Goal: Information Seeking & Learning: Learn about a topic

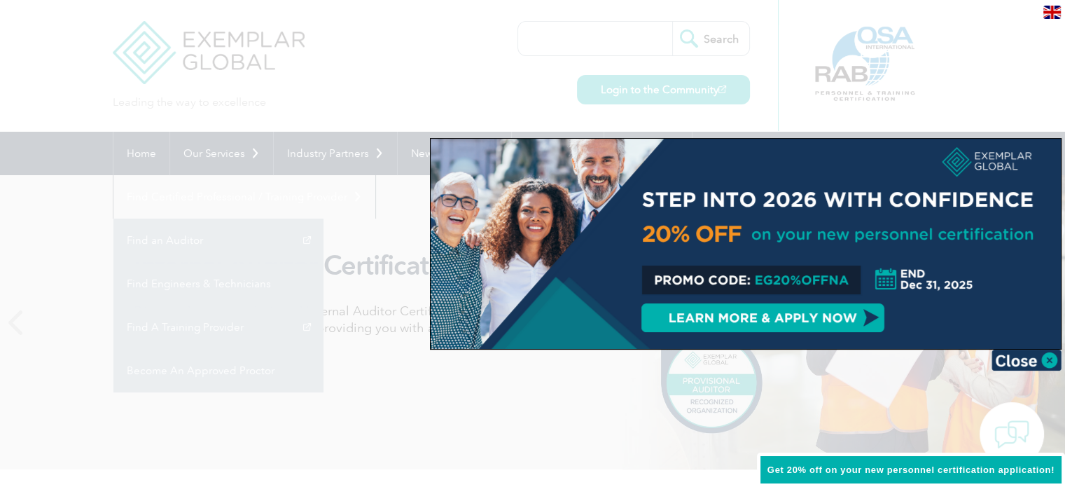
drag, startPoint x: 1025, startPoint y: 361, endPoint x: 1032, endPoint y: 362, distance: 7.0
click at [1026, 361] on img at bounding box center [1027, 360] width 70 height 21
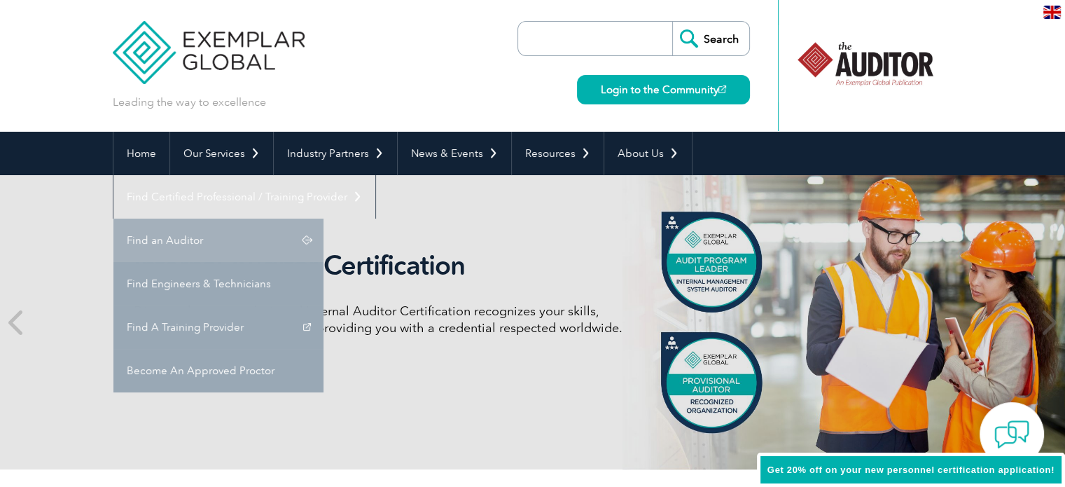
click at [324, 219] on link "Find an Auditor" at bounding box center [218, 240] width 210 height 43
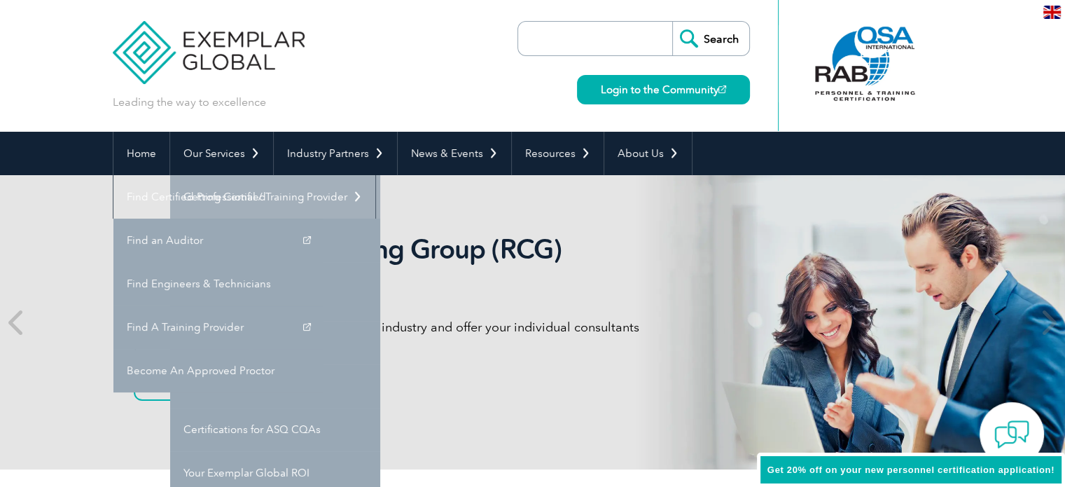
click at [233, 209] on link "Getting Certified" at bounding box center [275, 196] width 210 height 43
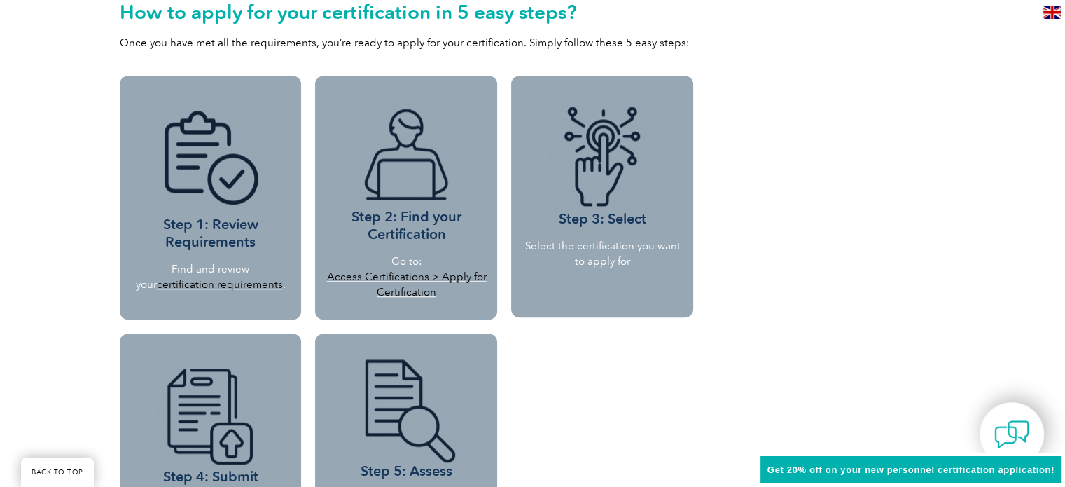
scroll to position [841, 0]
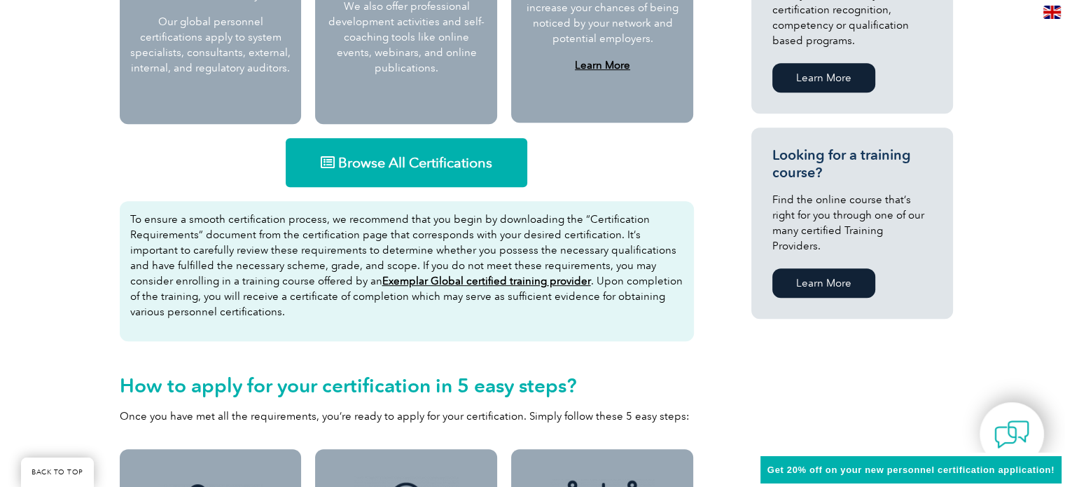
click at [403, 172] on link "Browse All Certifications" at bounding box center [407, 162] width 242 height 49
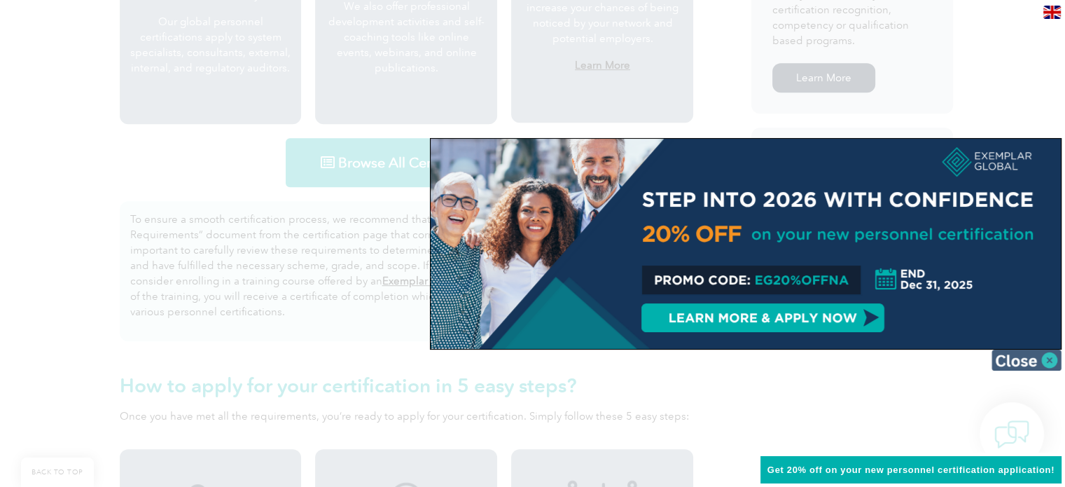
click at [1010, 358] on img at bounding box center [1027, 360] width 70 height 21
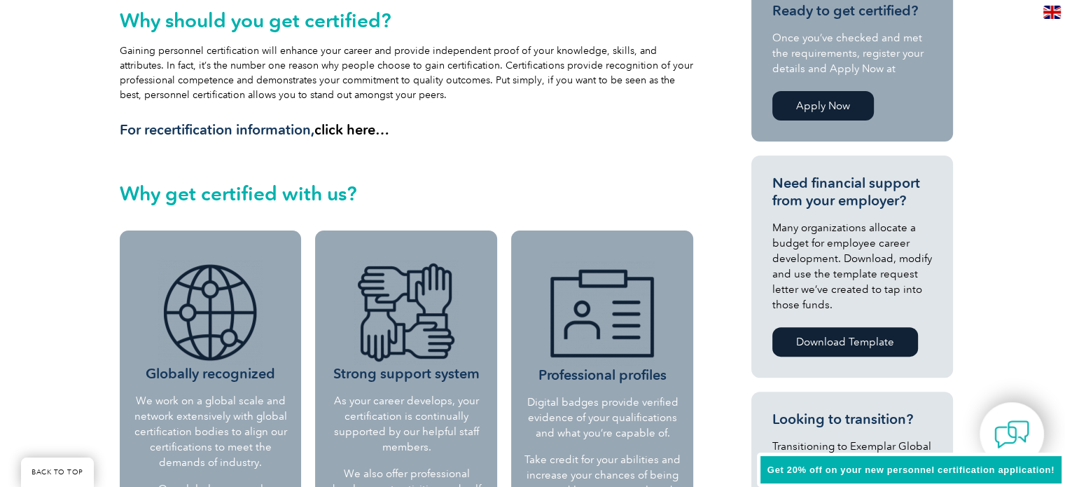
scroll to position [0, 0]
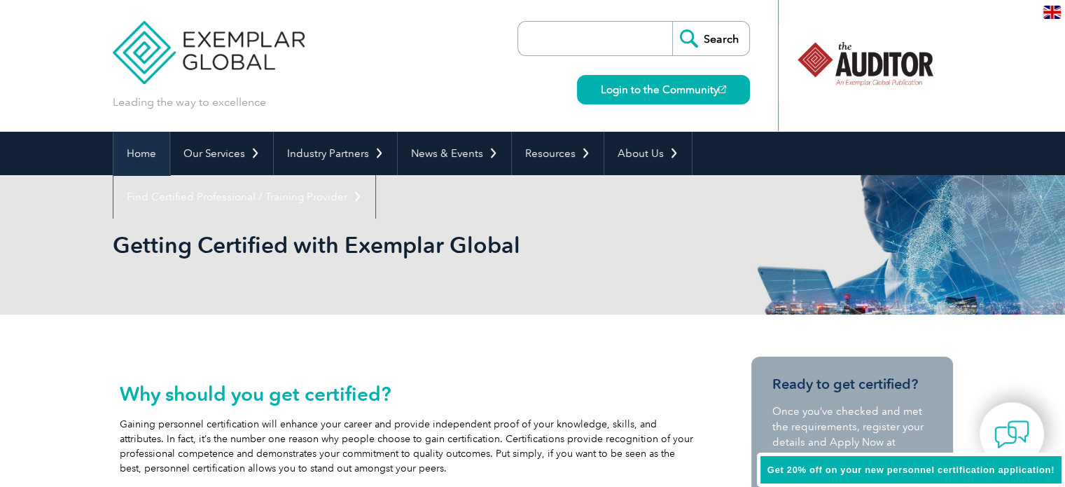
click at [143, 156] on link "Home" at bounding box center [141, 153] width 56 height 43
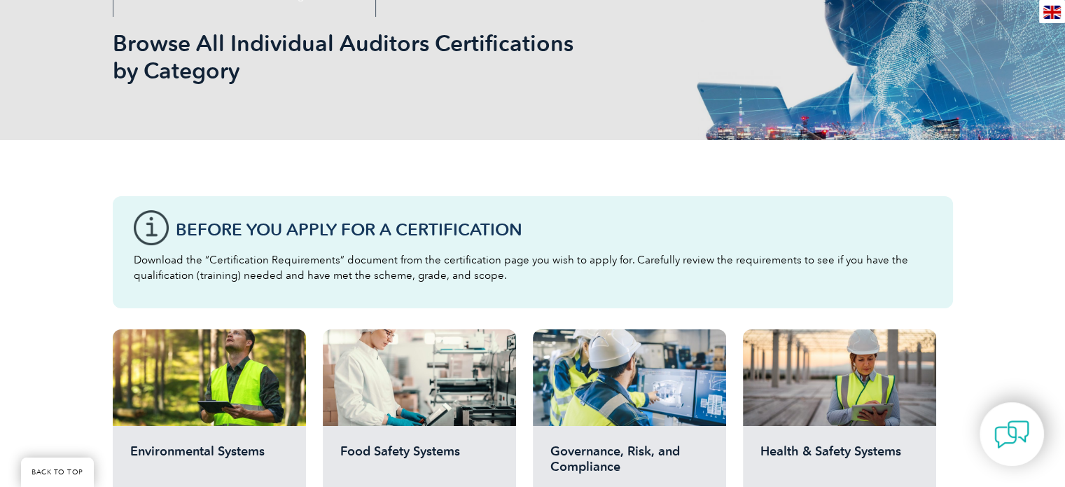
scroll to position [186, 0]
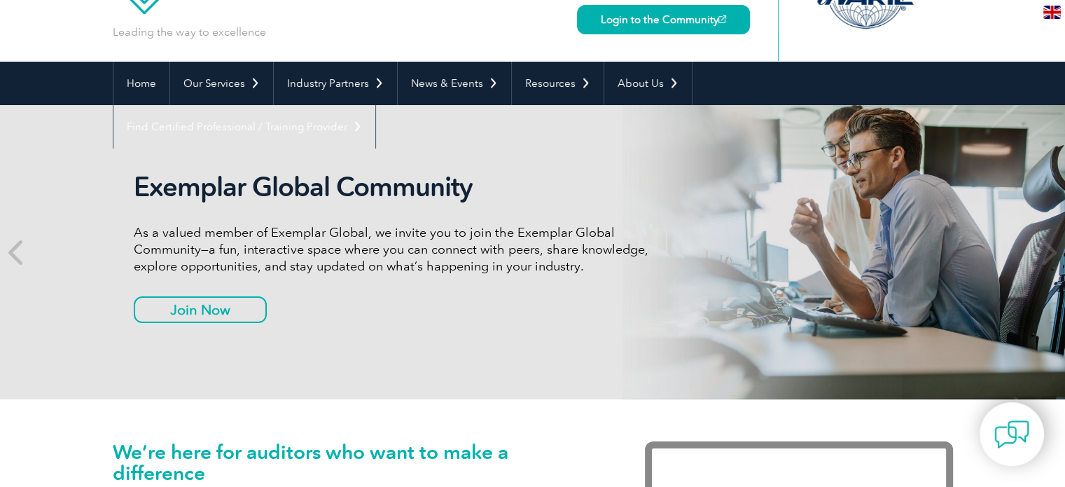
scroll to position [93, 0]
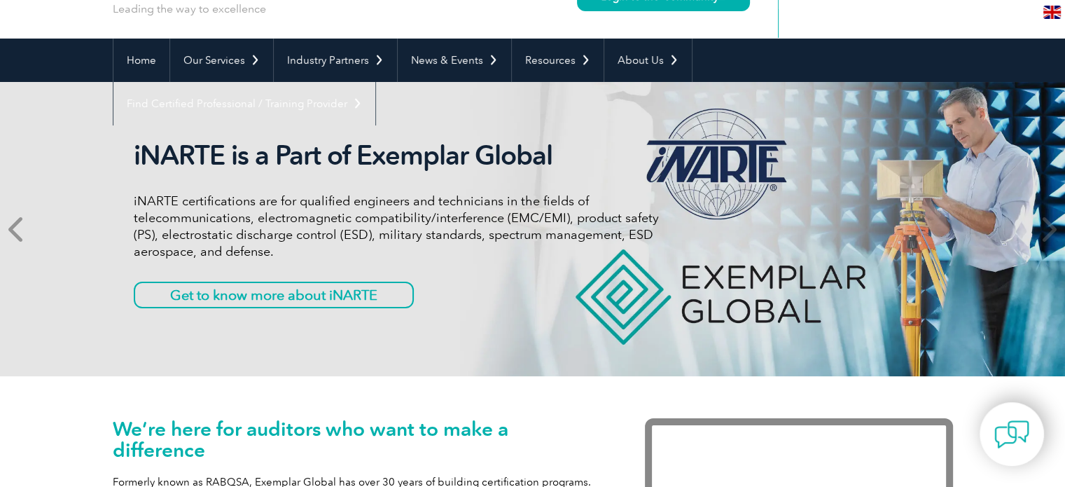
click at [19, 229] on icon at bounding box center [17, 229] width 18 height 0
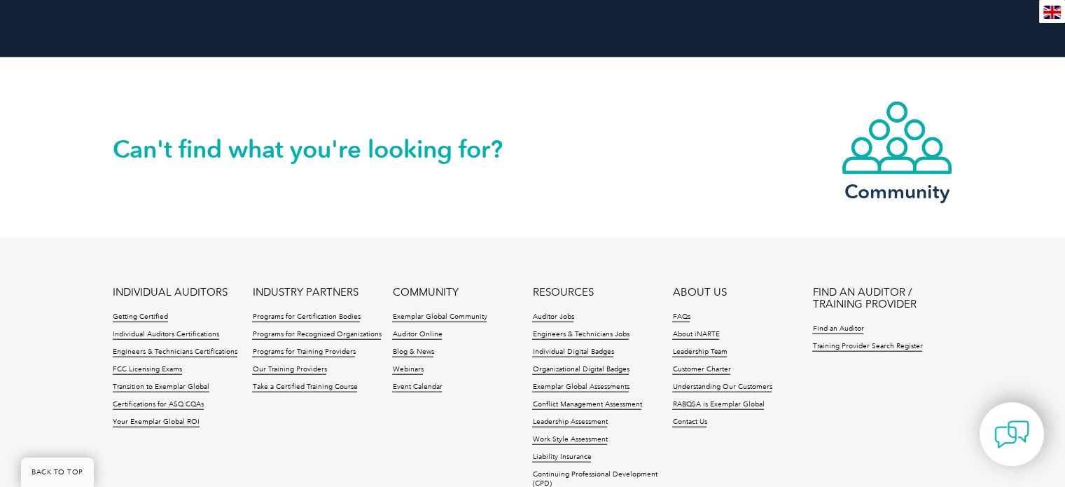
scroll to position [3350, 0]
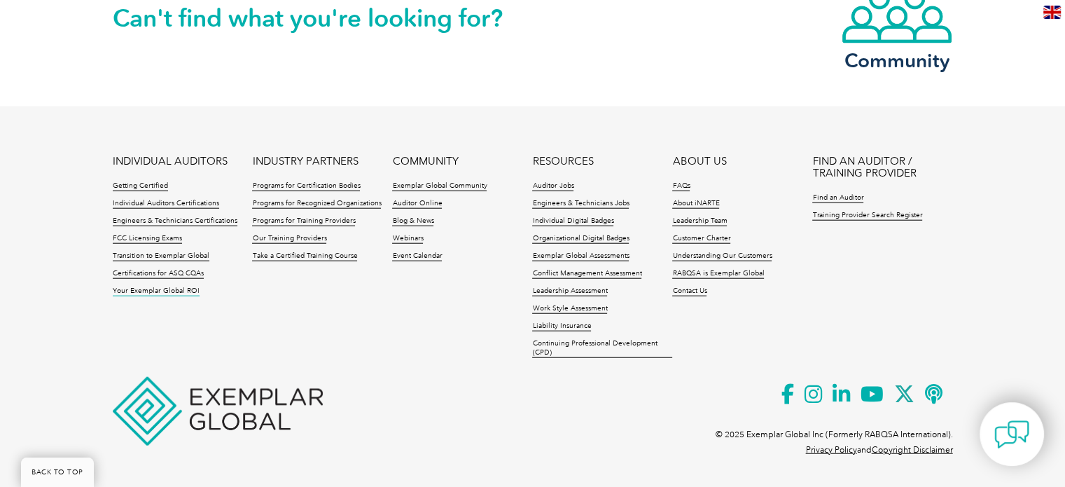
click at [179, 287] on link "Your Exemplar Global ROI" at bounding box center [156, 292] width 87 height 10
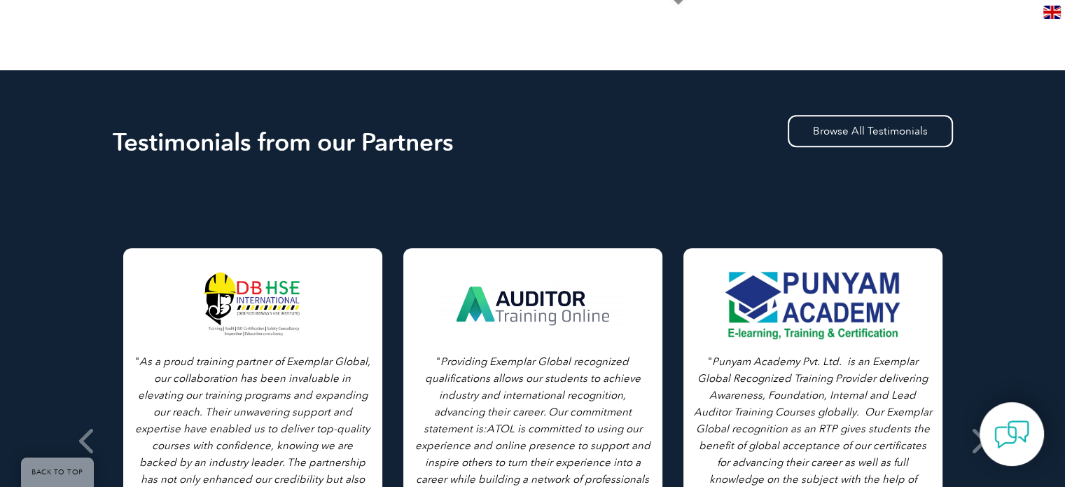
scroll to position [1307, 0]
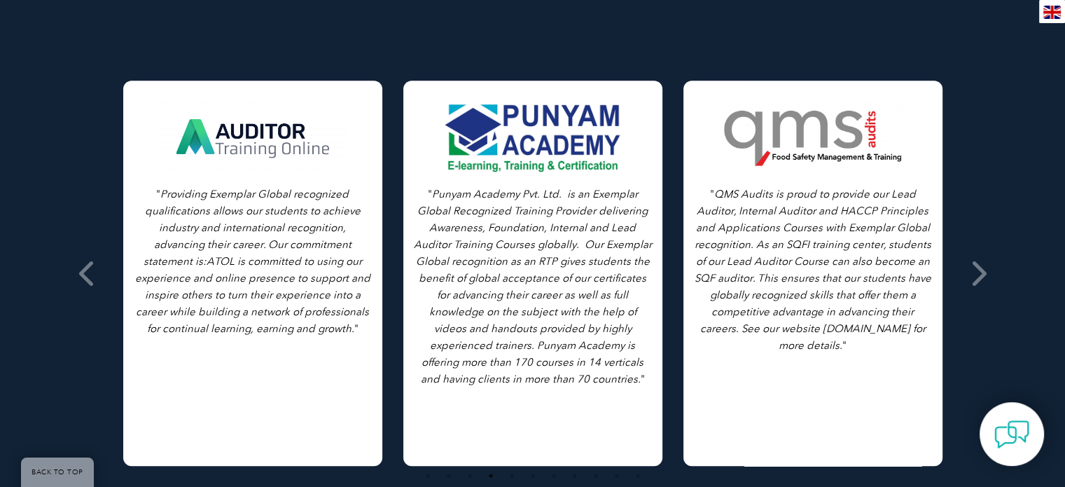
click at [179, 188] on icon "Providing Exemplar Global recognized qualifications allows our students to achi…" at bounding box center [252, 261] width 235 height 147
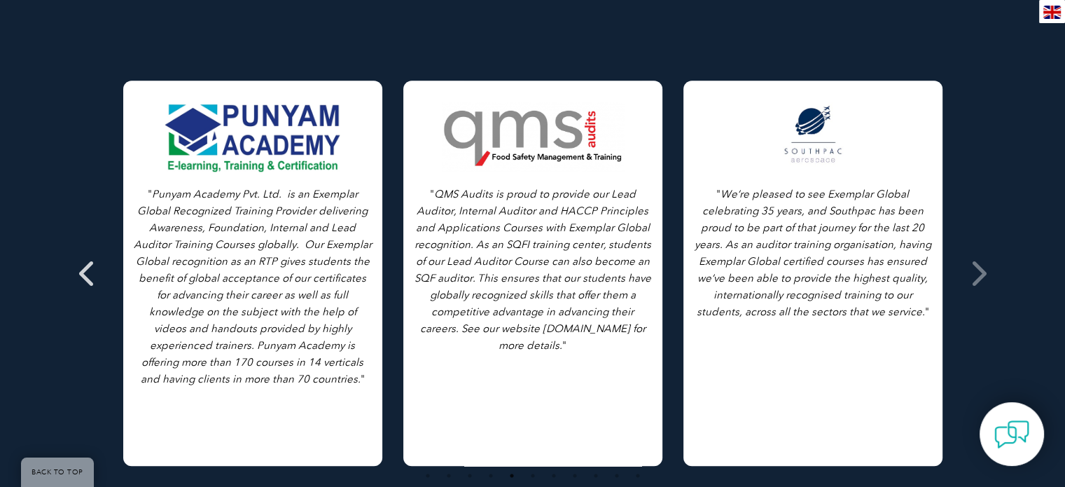
click at [88, 273] on icon at bounding box center [88, 273] width 18 height 0
click at [84, 273] on icon at bounding box center [88, 273] width 18 height 0
click at [83, 273] on icon at bounding box center [88, 273] width 18 height 0
click at [78, 263] on span at bounding box center [88, 273] width 34 height 525
click at [979, 273] on icon at bounding box center [979, 273] width 18 height 0
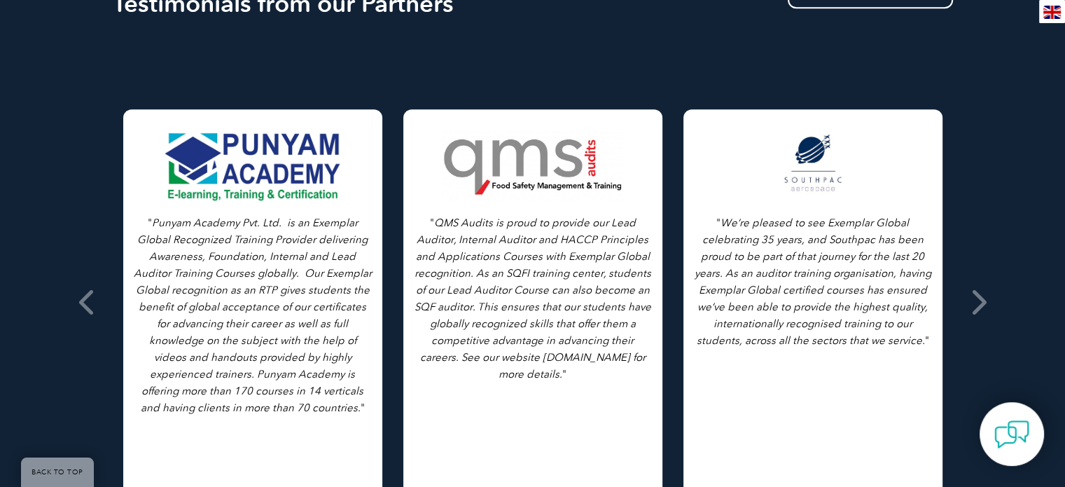
scroll to position [1389, 0]
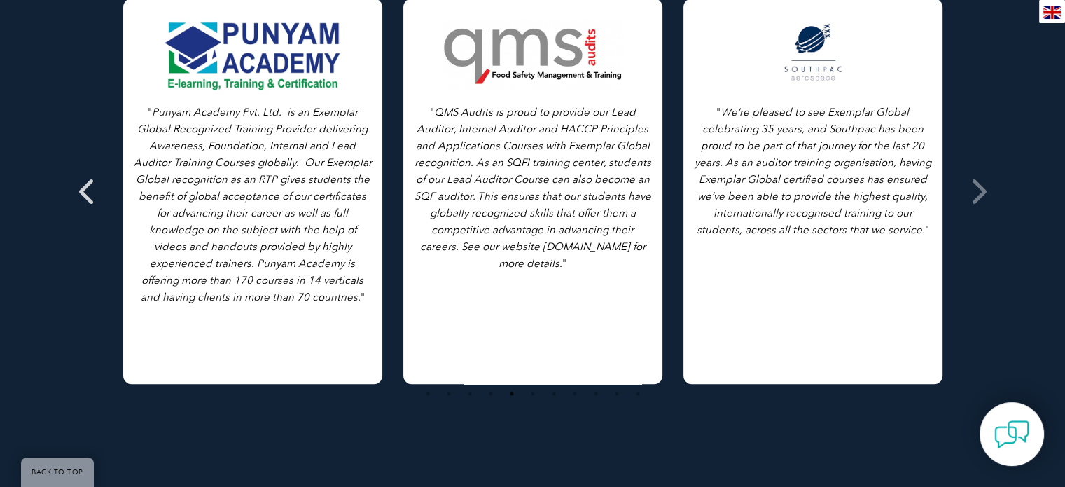
click at [81, 191] on icon at bounding box center [88, 191] width 18 height 0
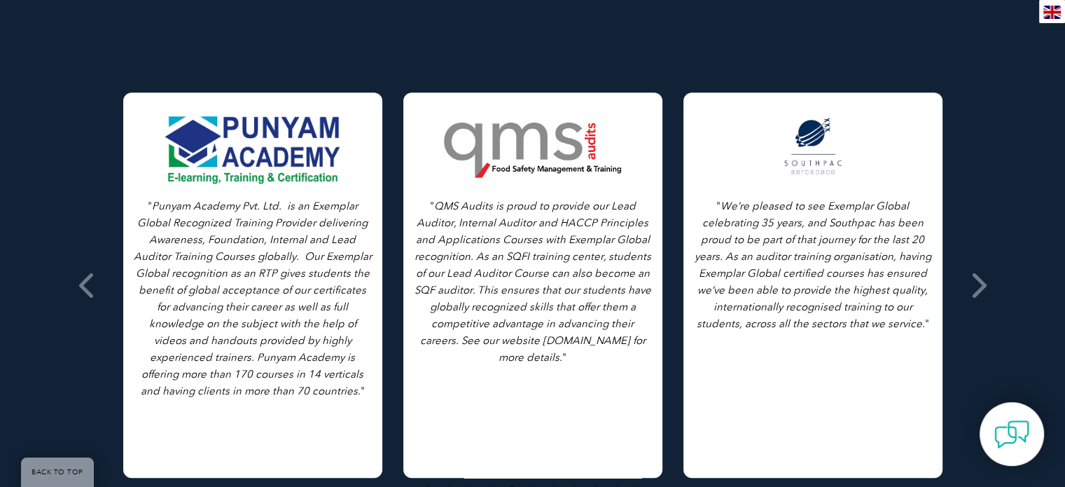
click at [64, 140] on div "Testimonials from our Partners Browse All Testimonials " As we all know, in eve…" at bounding box center [532, 256] width 1065 height 682
click at [50, 148] on div "Testimonials from our Partners Browse All Testimonials " As we all know, in eve…" at bounding box center [532, 256] width 1065 height 682
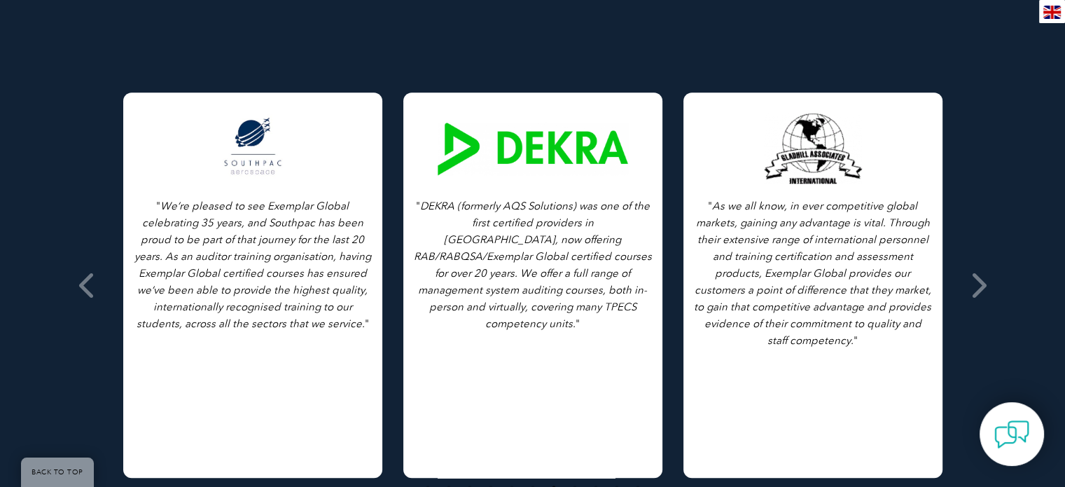
click at [1013, 205] on div "Testimonials from our Partners Browse All Testimonials " As we all know, in eve…" at bounding box center [532, 256] width 1065 height 682
click at [973, 285] on icon at bounding box center [979, 285] width 18 height 0
click at [974, 285] on icon at bounding box center [979, 285] width 18 height 0
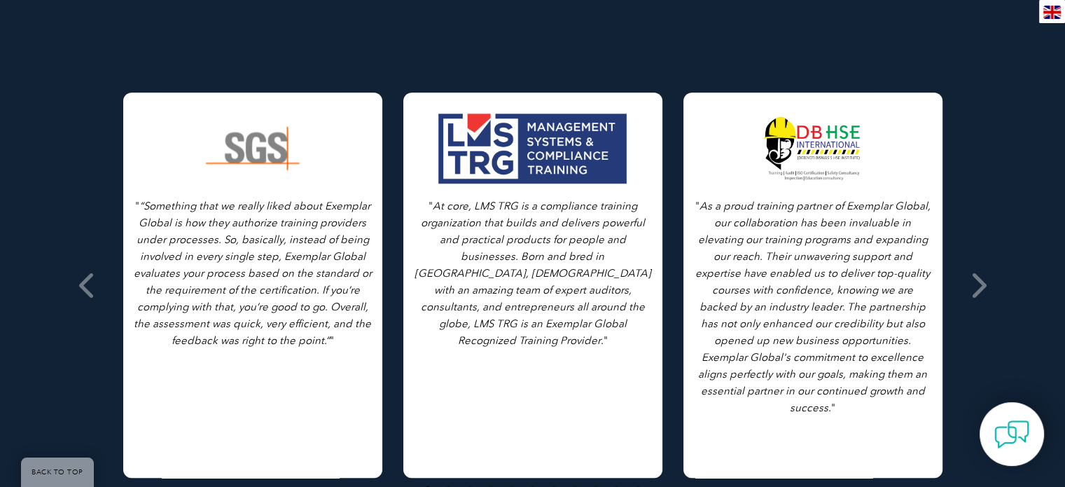
scroll to position [1295, 0]
click at [984, 285] on icon at bounding box center [979, 285] width 18 height 0
click at [972, 285] on icon at bounding box center [979, 285] width 18 height 0
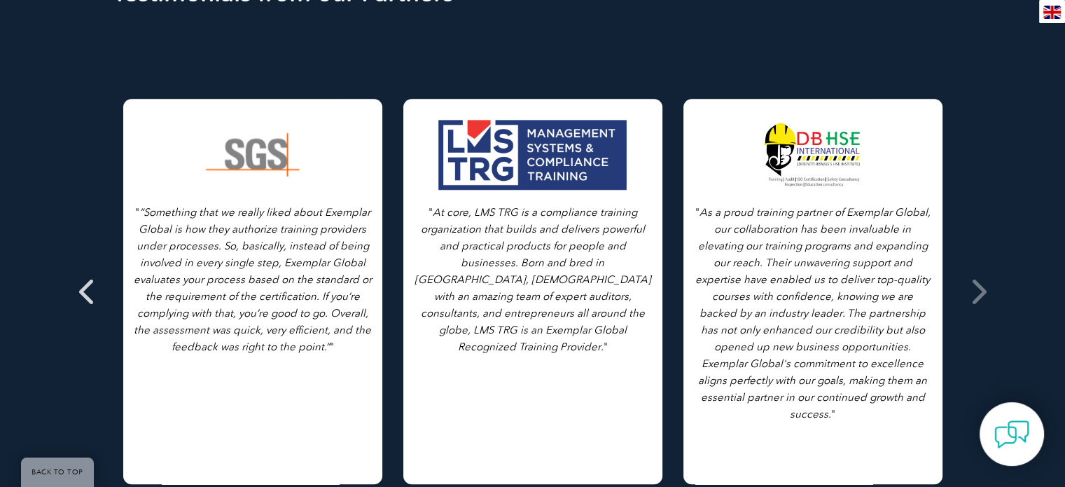
scroll to position [1202, 0]
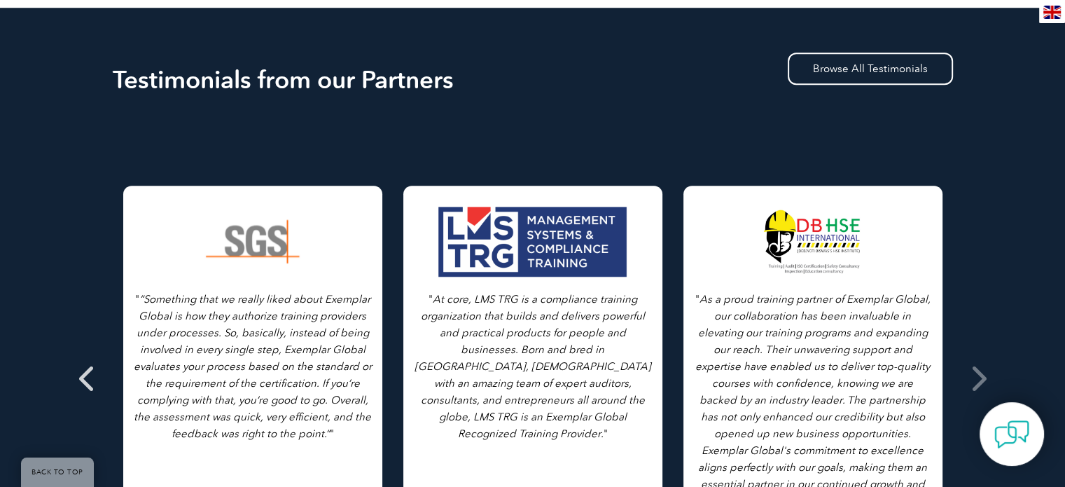
click at [81, 378] on icon at bounding box center [88, 378] width 18 height 0
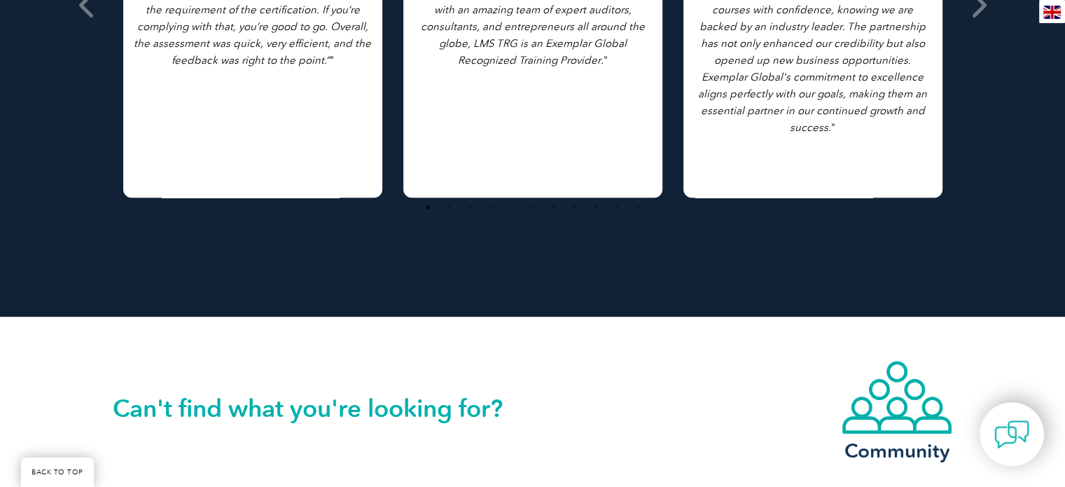
scroll to position [1950, 0]
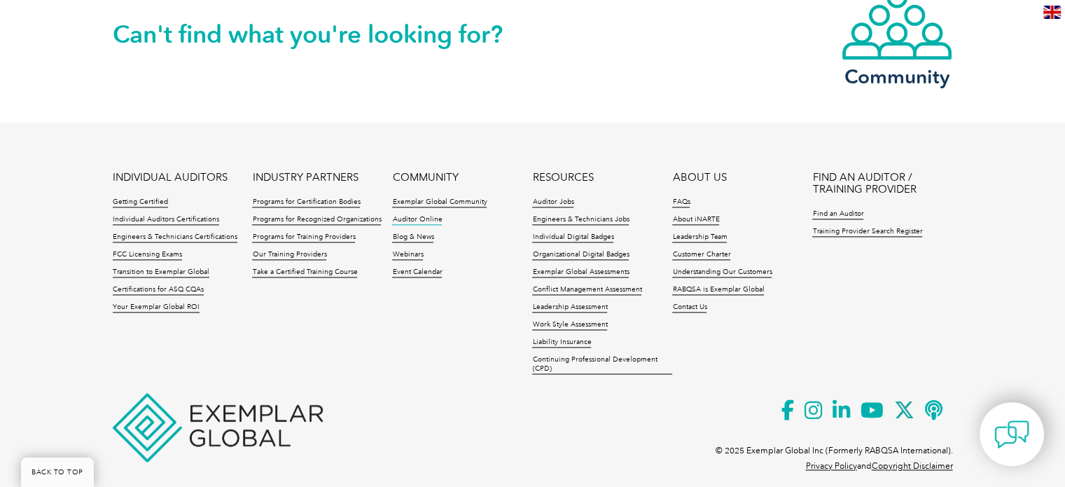
click at [427, 215] on link "Auditor Online" at bounding box center [417, 220] width 50 height 10
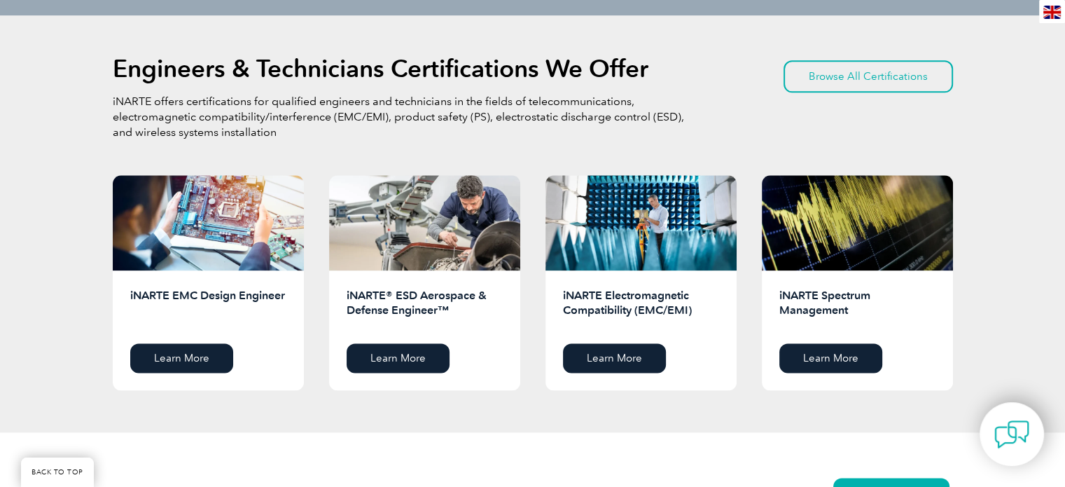
scroll to position [1669, 0]
